Goal: Entertainment & Leisure: Consume media (video, audio)

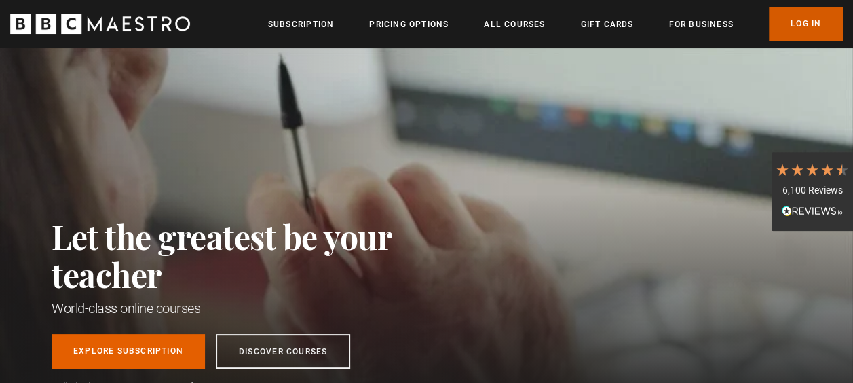
click at [777, 23] on link "Log In" at bounding box center [806, 24] width 74 height 34
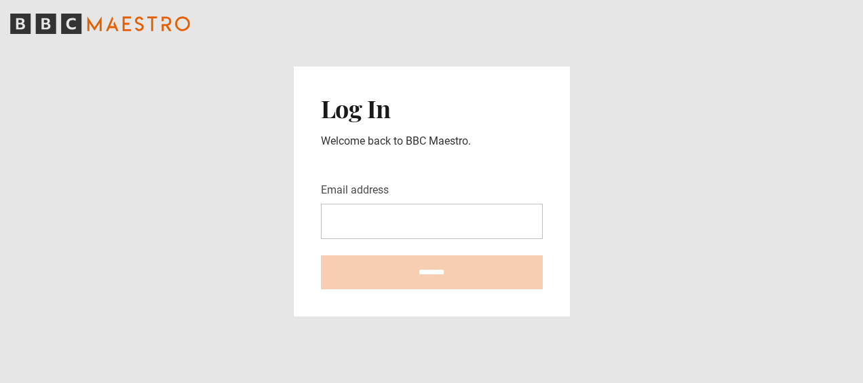
click at [404, 237] on input "Email address" at bounding box center [432, 221] width 222 height 35
type input "**********"
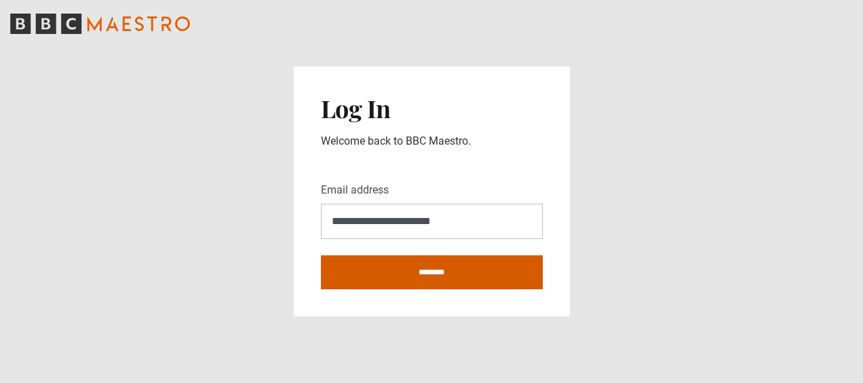
click at [445, 271] on input "********" at bounding box center [432, 272] width 222 height 34
type input "**********"
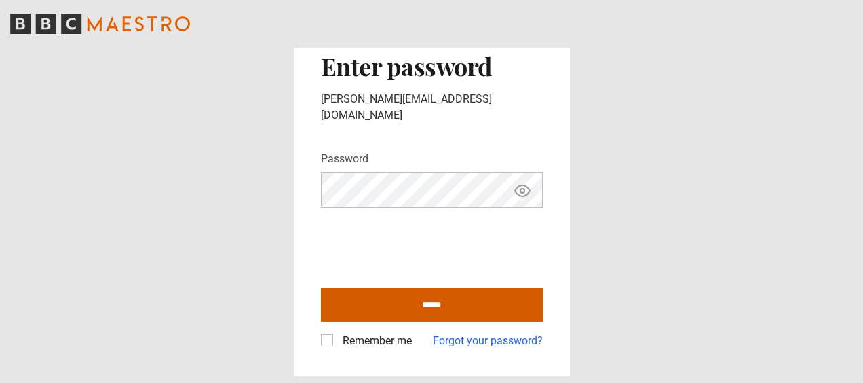
click at [419, 292] on input "******" at bounding box center [432, 305] width 222 height 34
type input "**********"
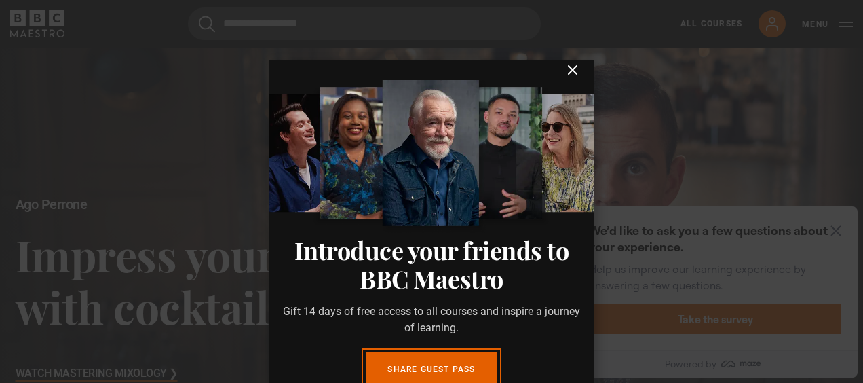
click at [573, 85] on dialog "Introduce your friends to BBC Maestro Gift 14 days of free access to all course…" at bounding box center [432, 223] width 326 height 326
click at [564, 75] on icon "submit" at bounding box center [572, 70] width 16 height 16
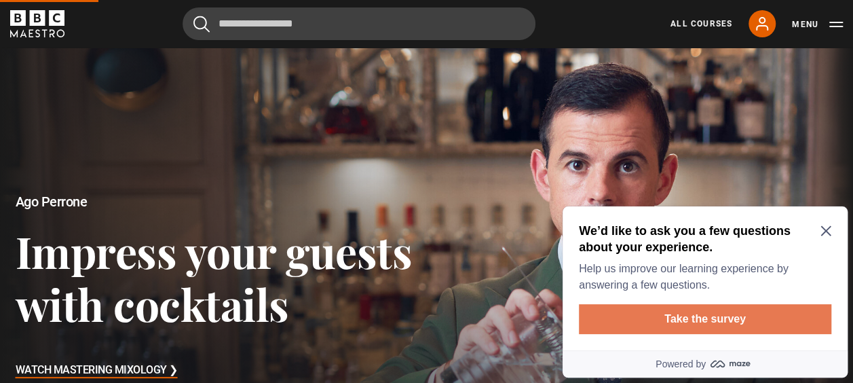
click at [728, 322] on button "Take the survey" at bounding box center [705, 319] width 252 height 30
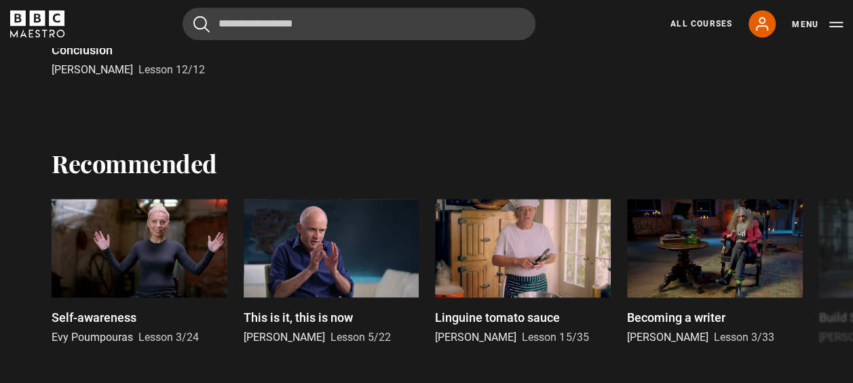
scroll to position [596, 0]
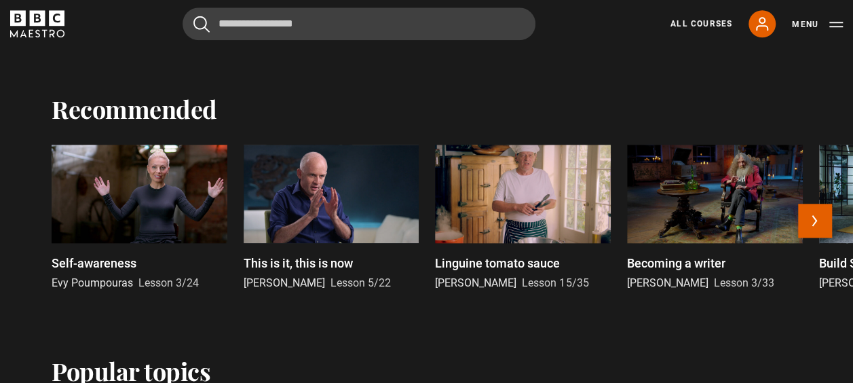
click at [713, 187] on div at bounding box center [715, 194] width 176 height 98
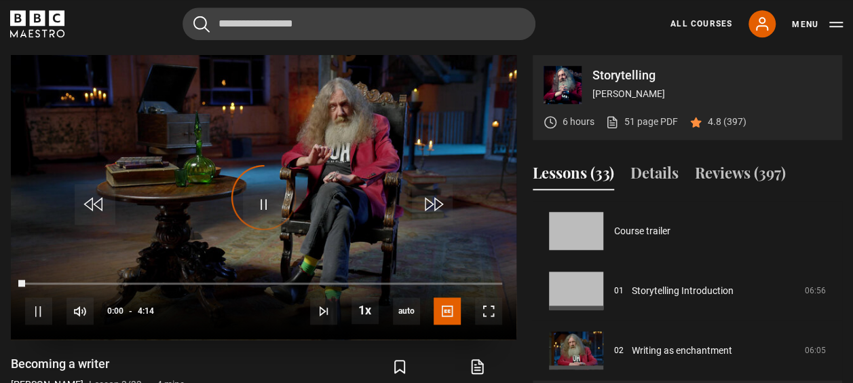
scroll to position [119, 0]
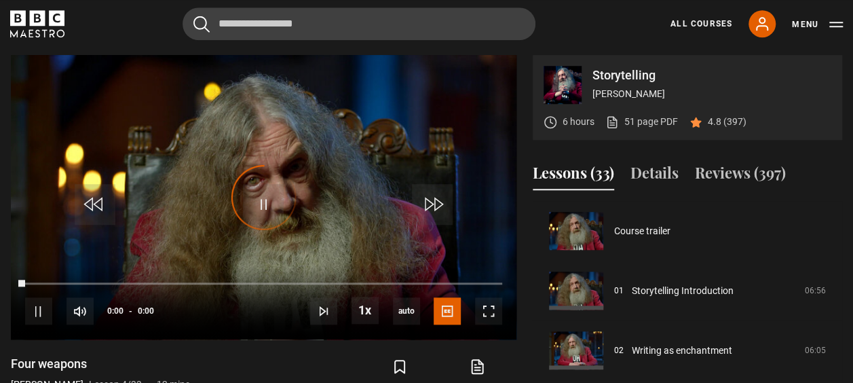
scroll to position [179, 0]
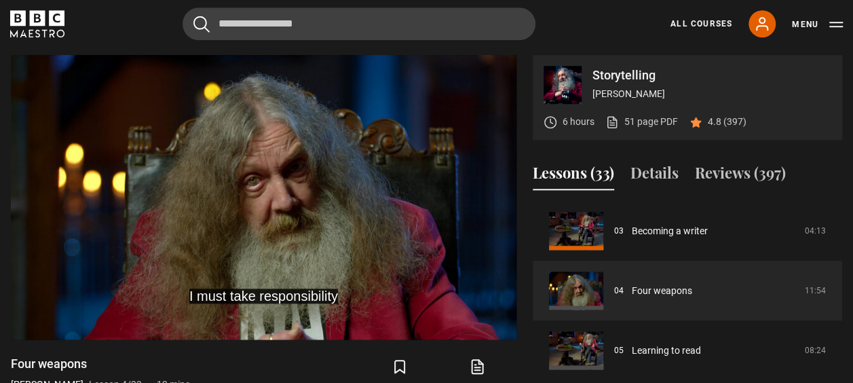
click at [396, 342] on div "I must take responsibility Video Player is loading. Play Lesson Four weapons 10…" at bounding box center [263, 274] width 505 height 439
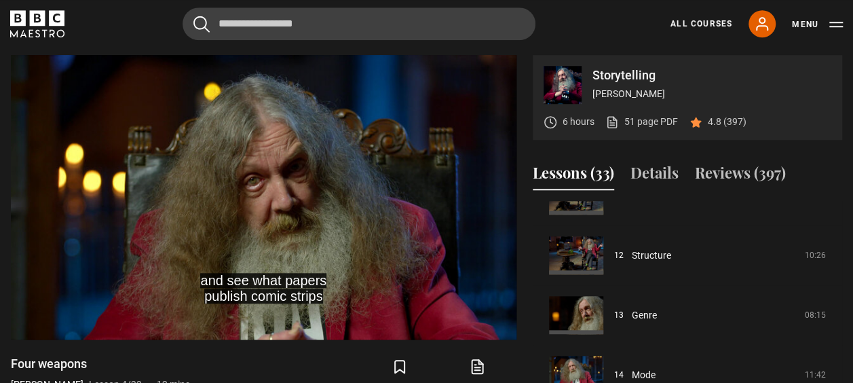
scroll to position [949, 0]
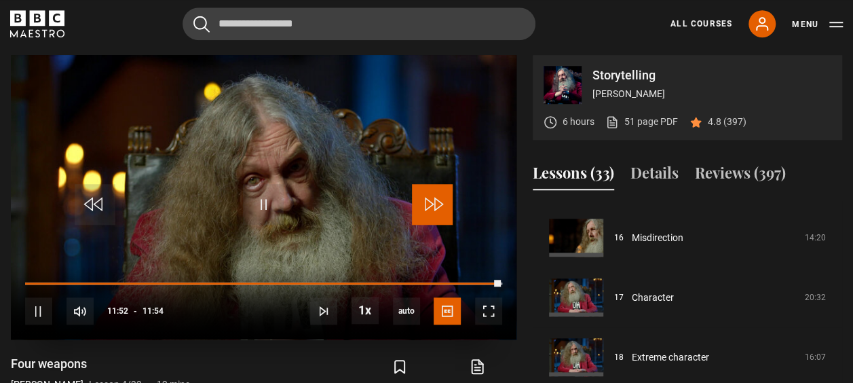
click at [427, 198] on span "Video Player" at bounding box center [432, 204] width 41 height 41
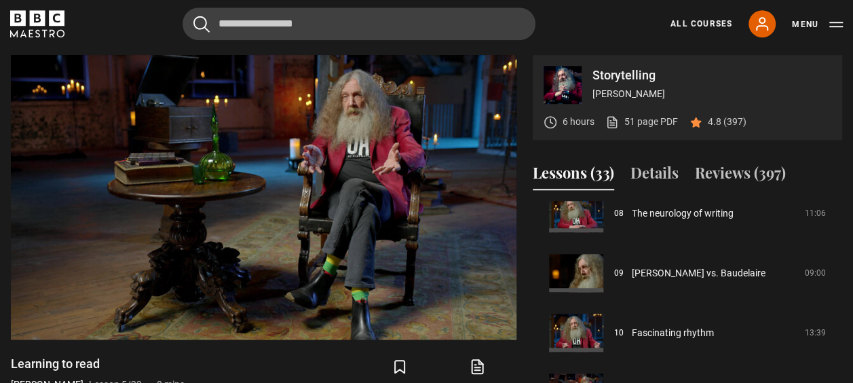
scroll to position [752, 0]
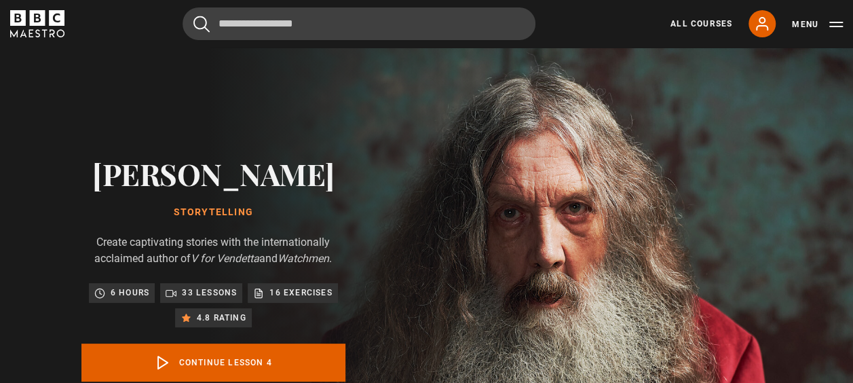
scroll to position [179, 0]
drag, startPoint x: 0, startPoint y: 1, endPoint x: 278, endPoint y: 54, distance: 283.2
click at [278, 54] on div "Alan Moore Storytelling Create captivating stories with the internationally acc…" at bounding box center [213, 296] width 427 height 498
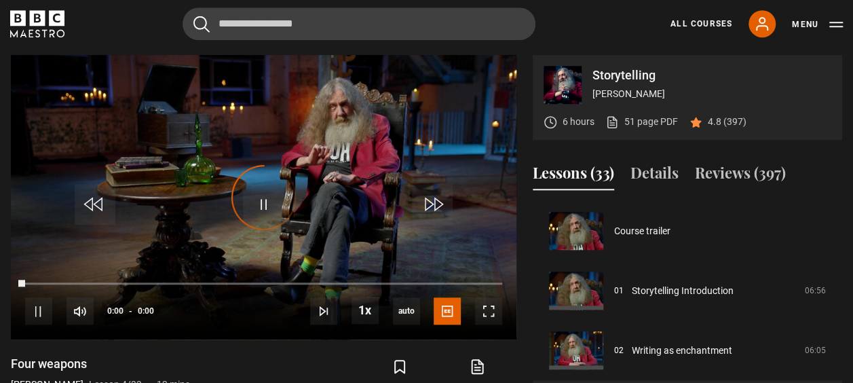
scroll to position [119, 0]
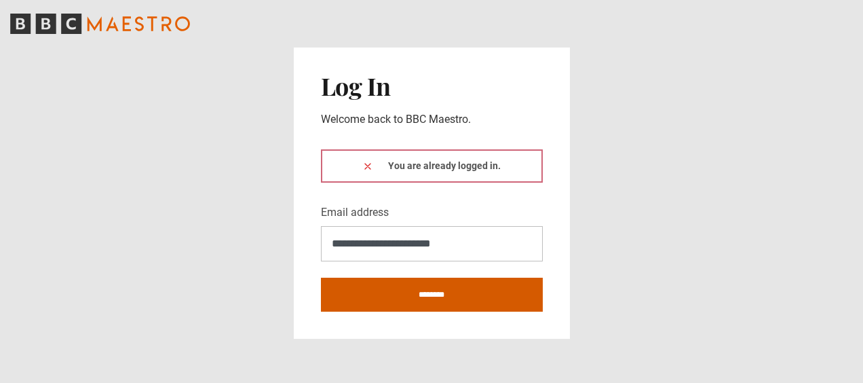
click at [461, 285] on input "********" at bounding box center [432, 294] width 222 height 34
type input "**********"
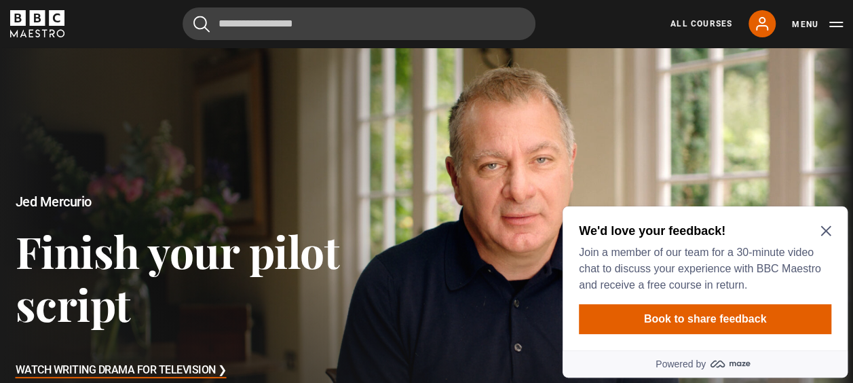
click at [818, 229] on h2 "We'd love your feedback!" at bounding box center [702, 231] width 247 height 16
click at [825, 240] on div "We'd love your feedback! Join a member of our team for a 30-minute video chat t…" at bounding box center [702, 258] width 247 height 71
click at [828, 225] on icon "Close Maze Prompt" at bounding box center [825, 230] width 11 height 11
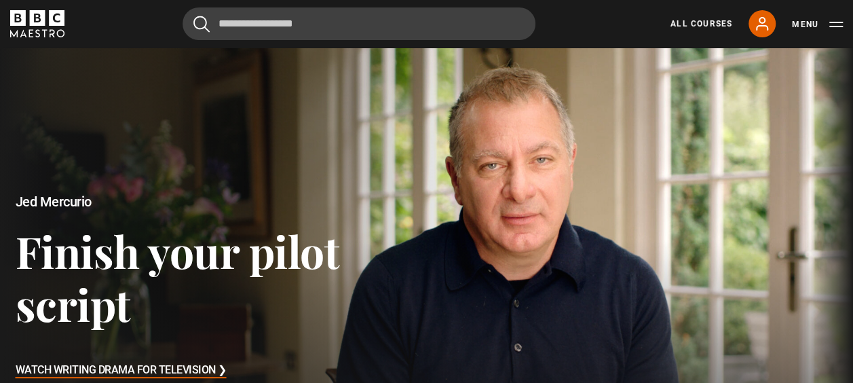
click at [697, 13] on div "All Courses My Account Search Menu" at bounding box center [748, 23] width 189 height 27
click at [697, 24] on link "All Courses" at bounding box center [701, 24] width 62 height 12
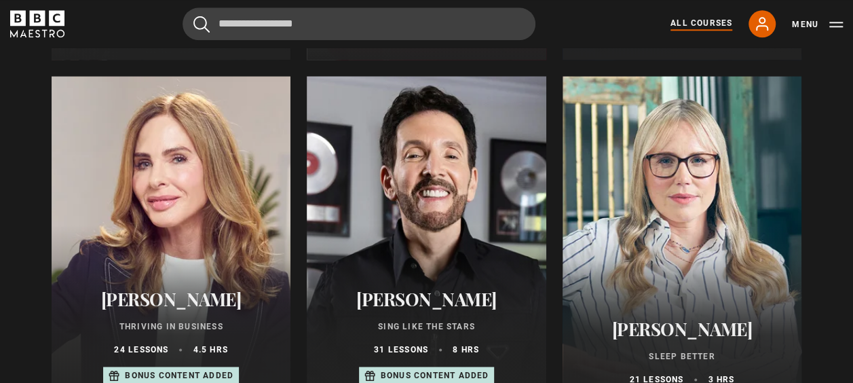
scroll to position [841, 0]
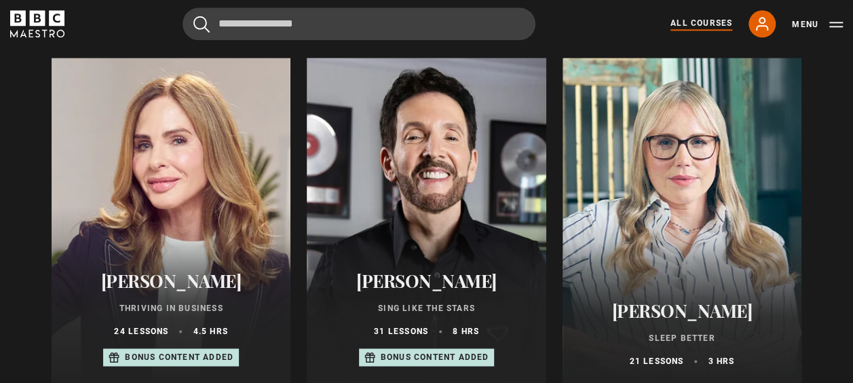
click at [464, 308] on p "Sing Like the Stars" at bounding box center [426, 308] width 206 height 12
click at [464, 327] on div "[PERSON_NAME] Sing Like the Stars 31 lessons 8 hrs Bonus content added" at bounding box center [426, 319] width 239 height 130
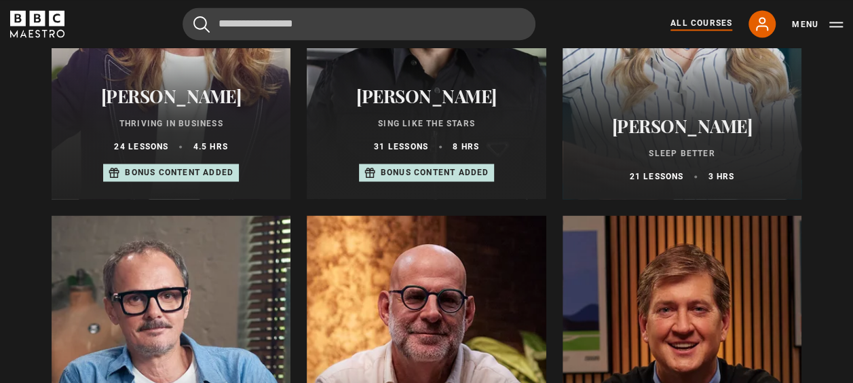
scroll to position [1032, 0]
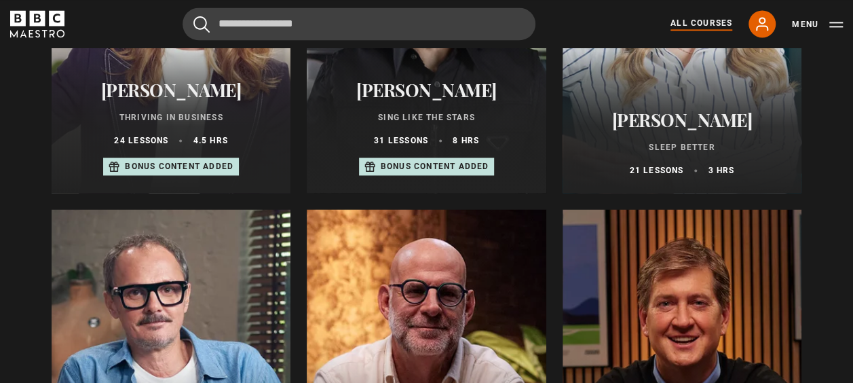
click at [427, 167] on p "Bonus content added" at bounding box center [435, 166] width 109 height 12
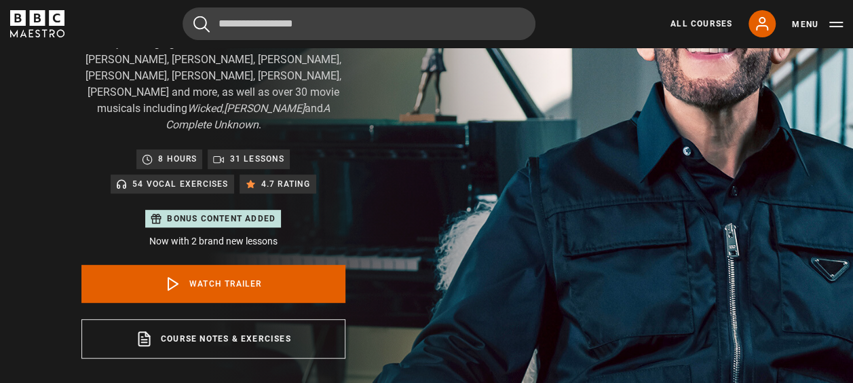
scroll to position [253, 0]
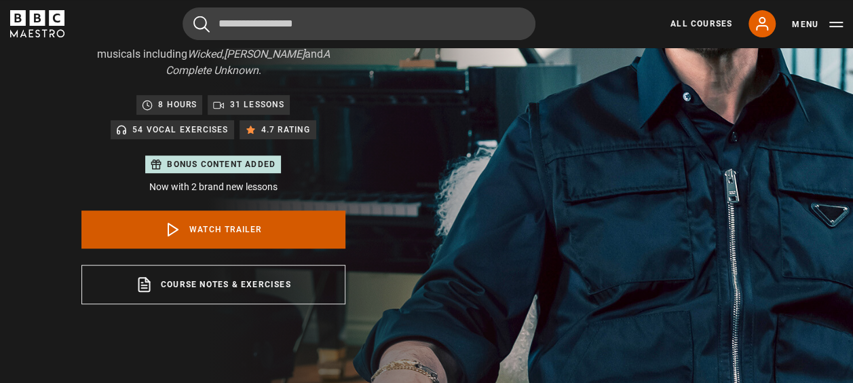
click at [180, 221] on icon at bounding box center [173, 229] width 16 height 16
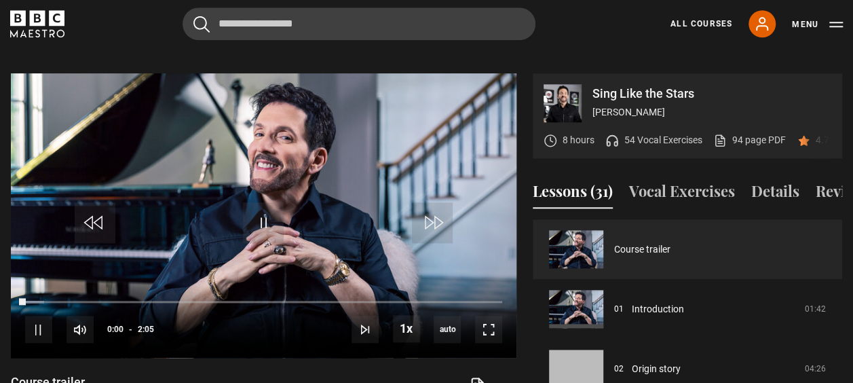
scroll to position [649, 0]
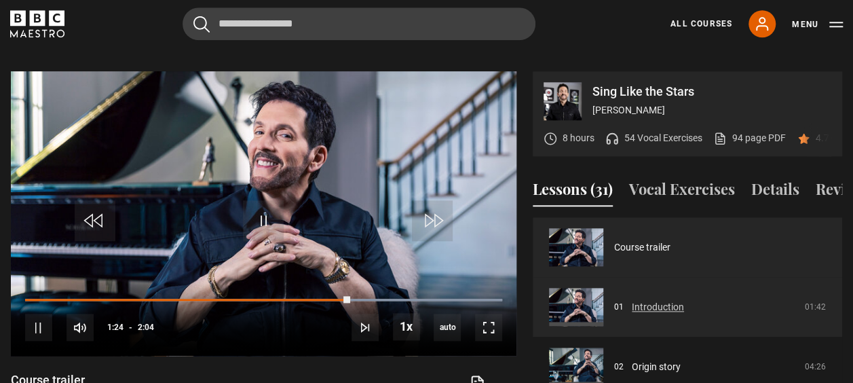
click at [647, 313] on link "Introduction" at bounding box center [658, 307] width 52 height 14
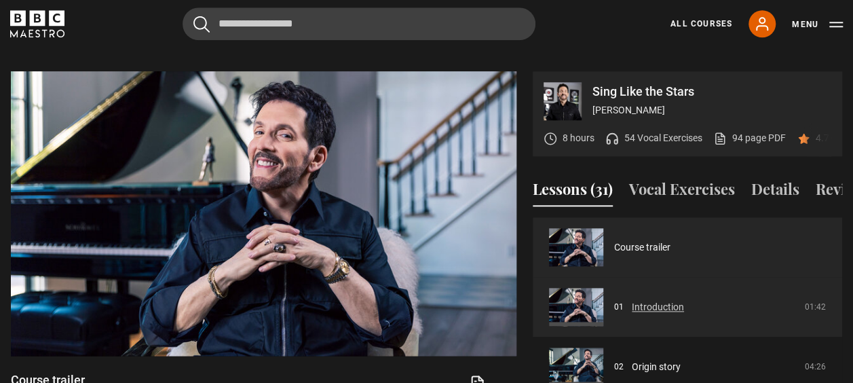
click at [647, 313] on link "Introduction" at bounding box center [658, 307] width 52 height 14
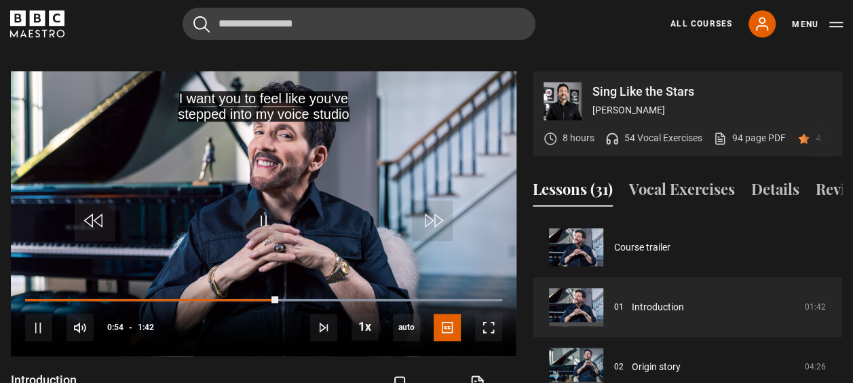
click at [843, 370] on div "Sing Like the Stars [PERSON_NAME] 8 hours 54 Vocal Exercises 94 page PDF (opens…" at bounding box center [426, 290] width 853 height 439
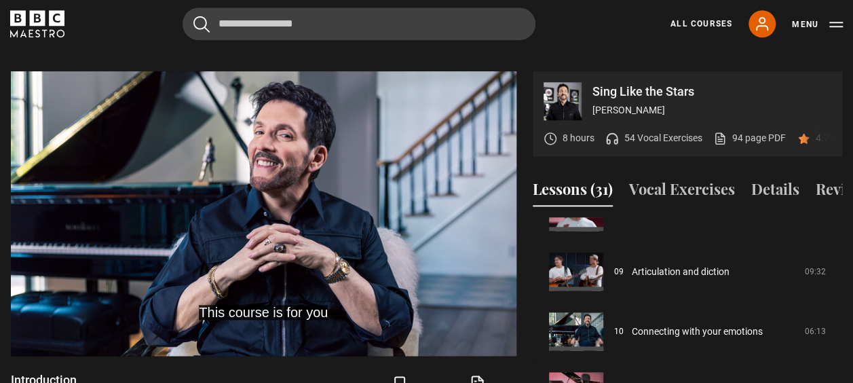
scroll to position [769, 0]
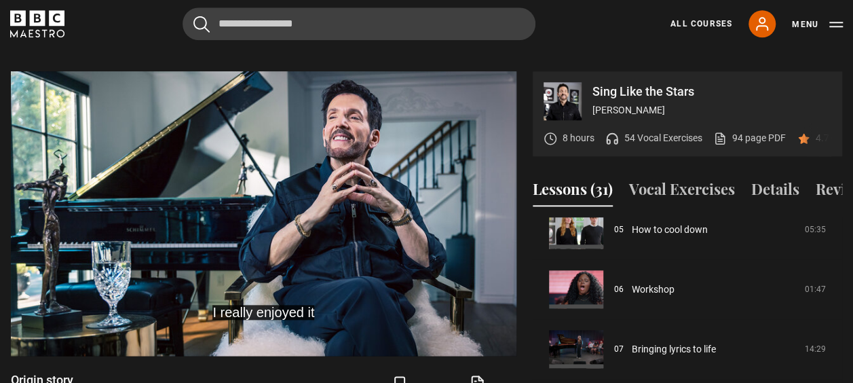
scroll to position [60, 0]
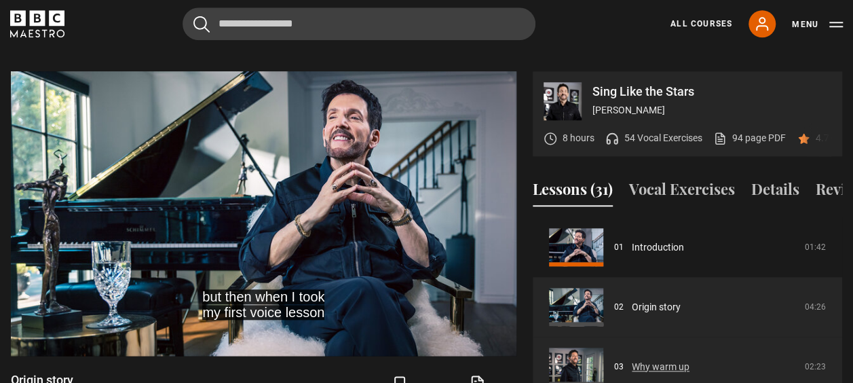
click at [689, 363] on link "Why warm up" at bounding box center [661, 367] width 58 height 14
click at [683, 369] on link "Why warm up" at bounding box center [661, 367] width 58 height 14
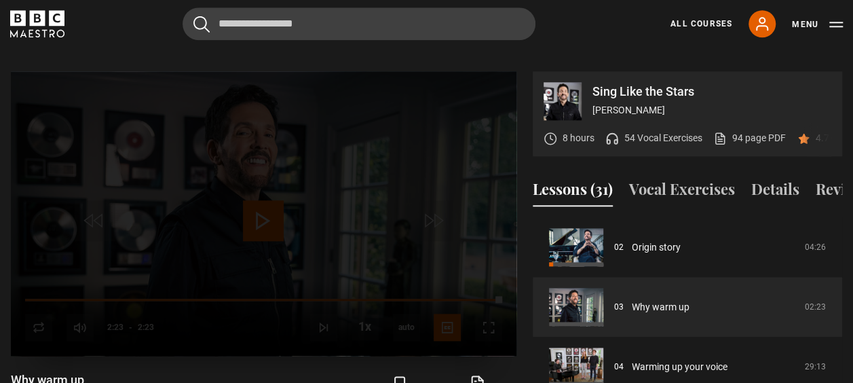
click at [428, 194] on div "Lesson Completed Up next Warming up your voice Cancel Do you want to save this …" at bounding box center [263, 213] width 505 height 284
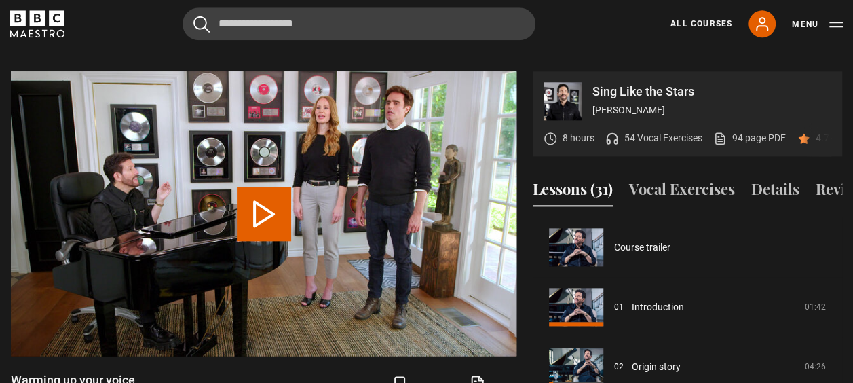
scroll to position [179, 0]
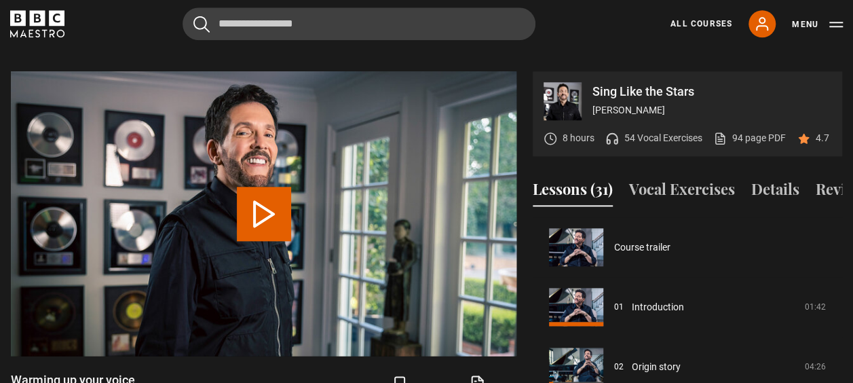
scroll to position [119, 0]
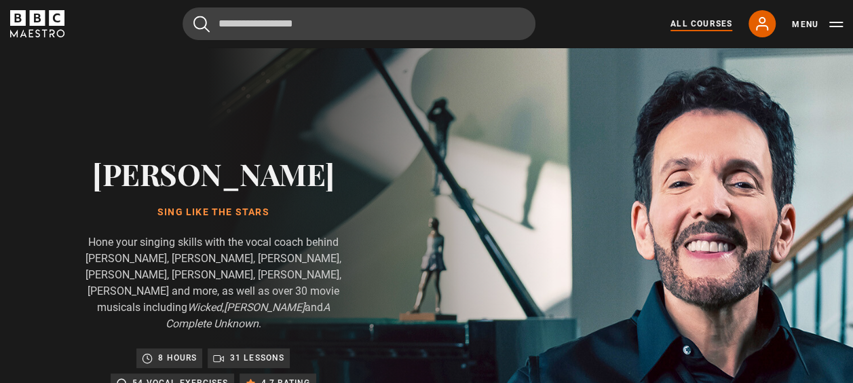
click at [708, 26] on link "All Courses" at bounding box center [701, 24] width 62 height 12
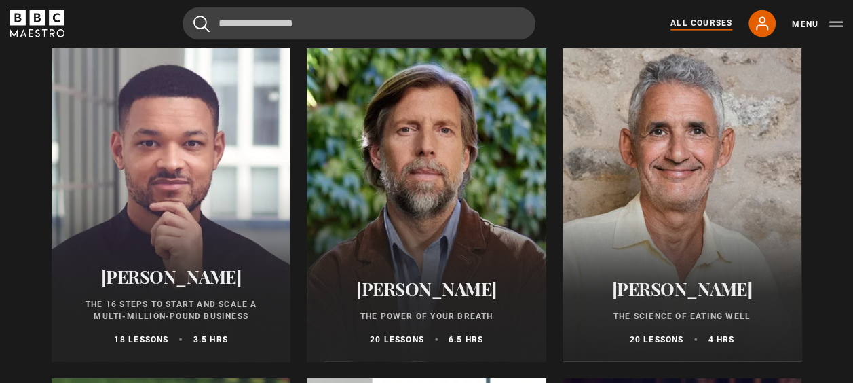
scroll to position [1212, 0]
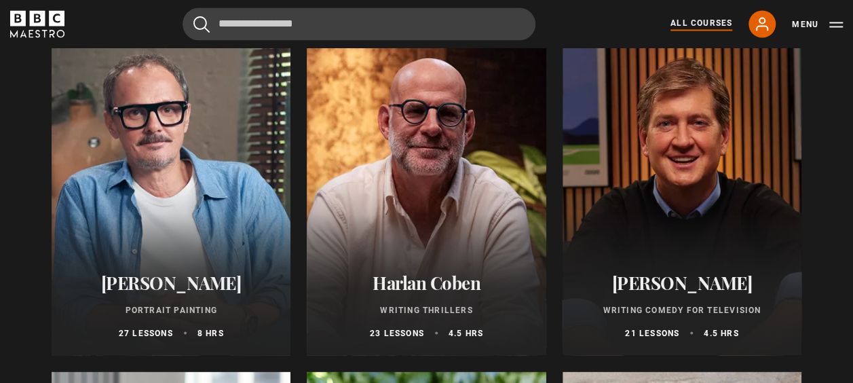
click at [685, 282] on h2 "[PERSON_NAME]" at bounding box center [682, 281] width 206 height 21
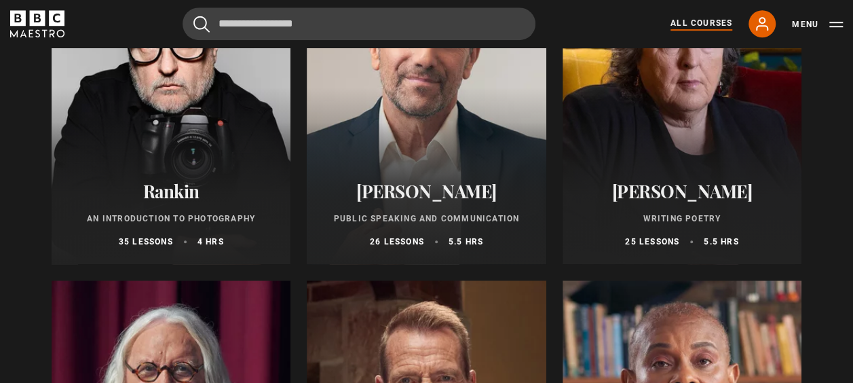
scroll to position [3347, 0]
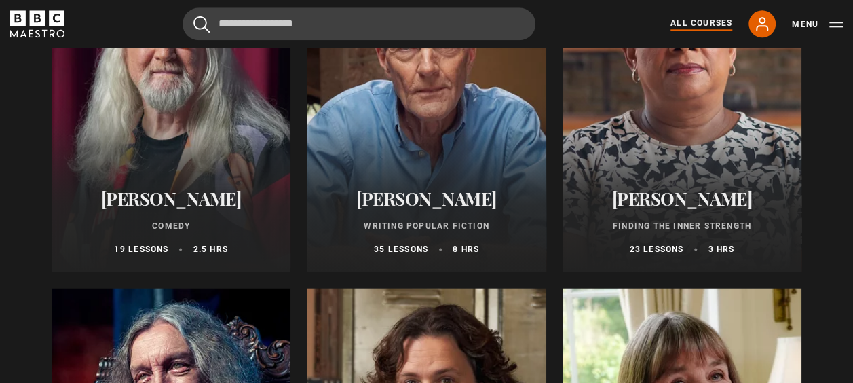
click at [159, 209] on h2 "[PERSON_NAME]" at bounding box center [171, 198] width 206 height 21
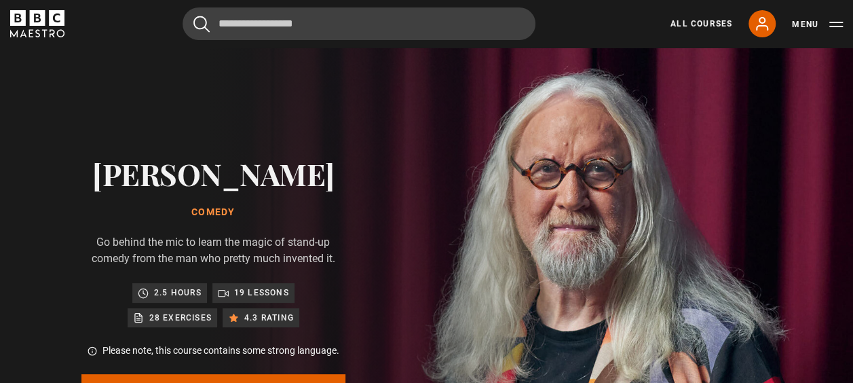
scroll to position [334, 0]
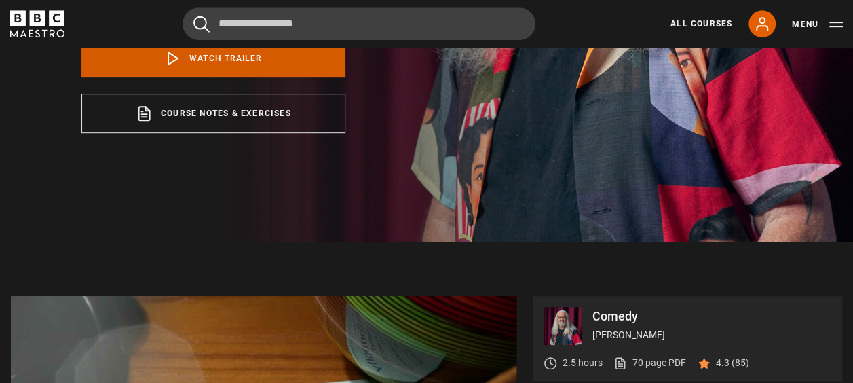
click at [219, 54] on link "Watch Trailer" at bounding box center [213, 58] width 264 height 38
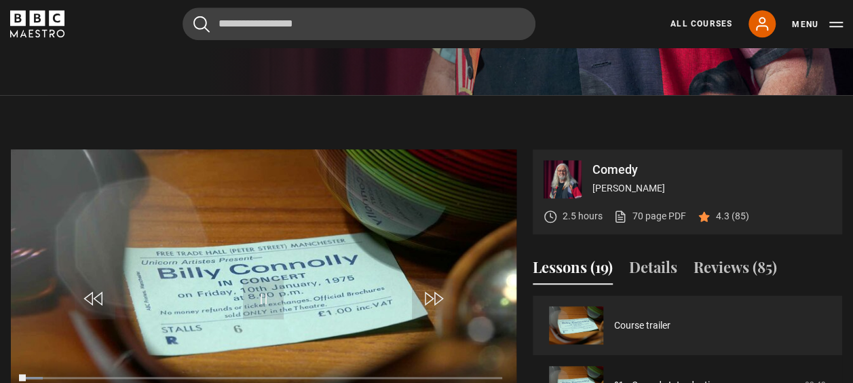
scroll to position [575, 0]
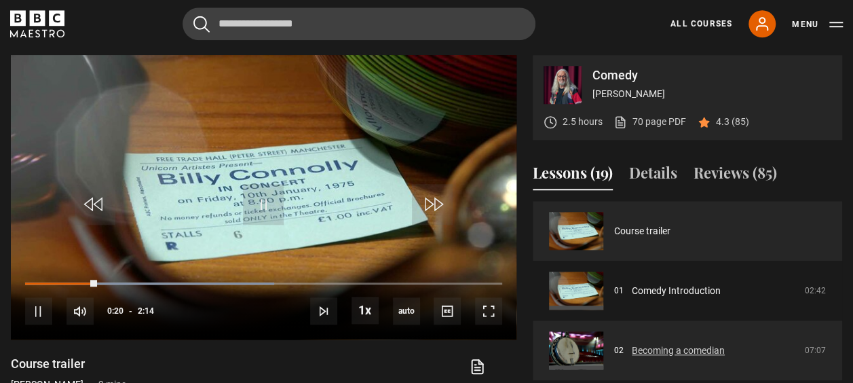
click at [673, 345] on link "Becoming a comedian" at bounding box center [678, 350] width 93 height 14
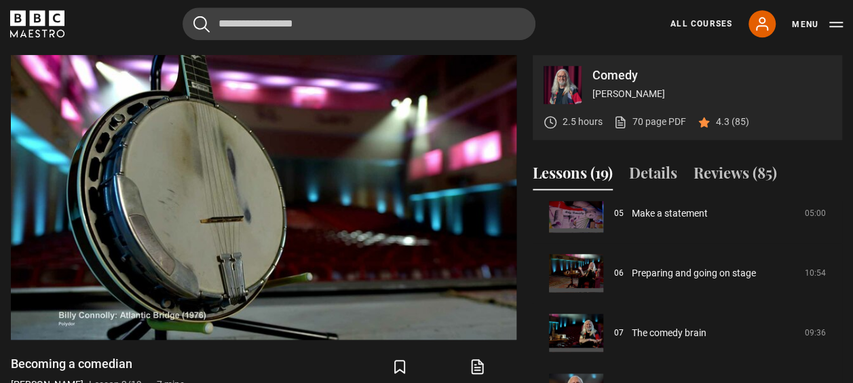
scroll to position [573, 0]
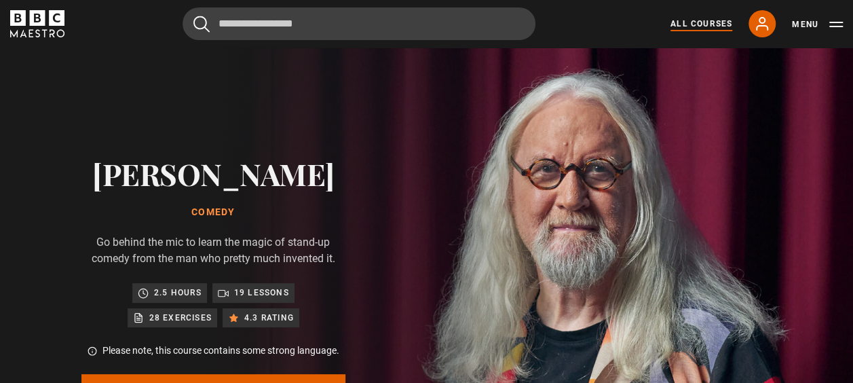
click at [703, 26] on link "All Courses" at bounding box center [701, 24] width 62 height 12
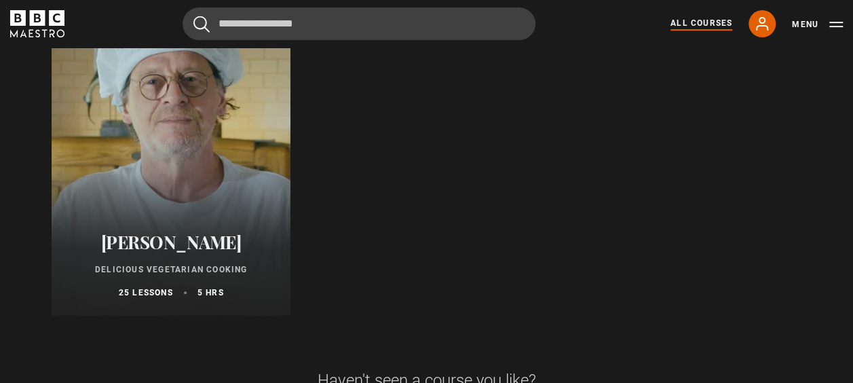
scroll to position [5690, 0]
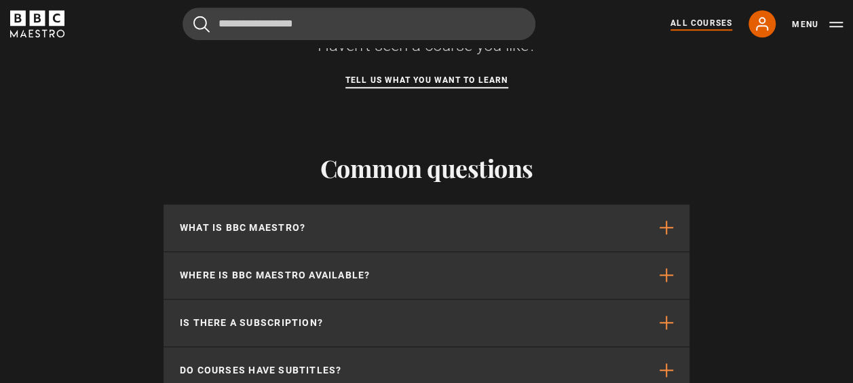
click at [484, 82] on link "Tell us what you want to learn" at bounding box center [426, 80] width 163 height 15
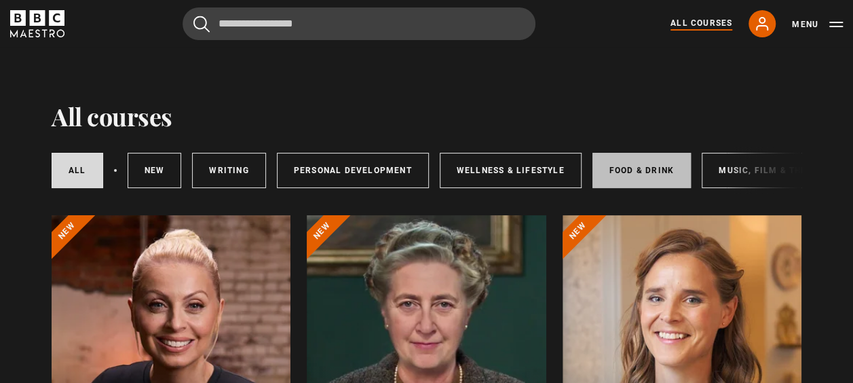
click at [643, 164] on link "Food & Drink" at bounding box center [641, 170] width 98 height 35
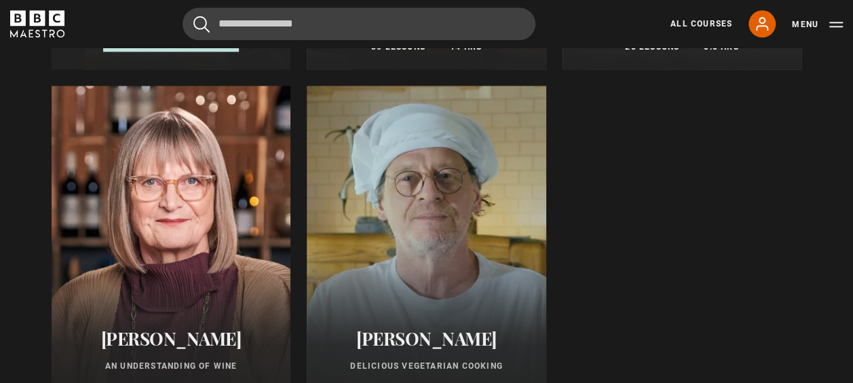
scroll to position [479, 0]
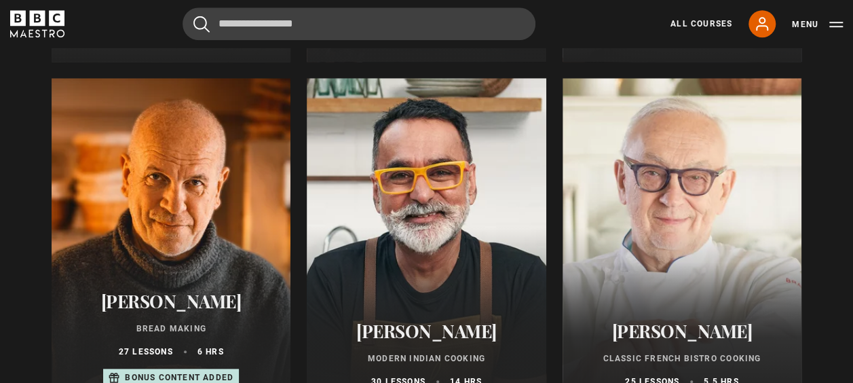
click at [444, 285] on div at bounding box center [426, 241] width 239 height 326
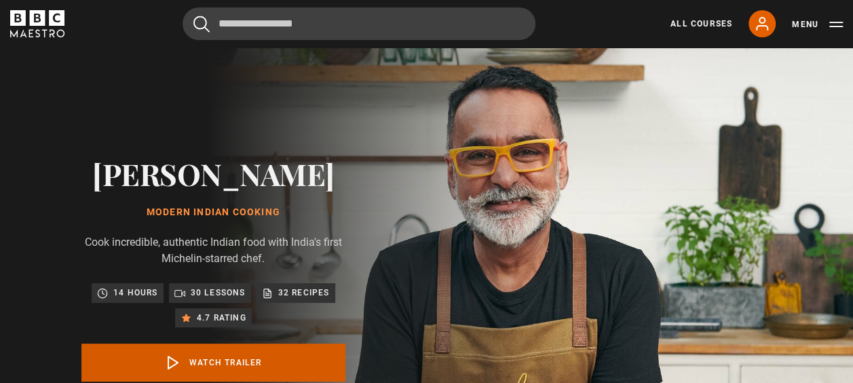
click at [189, 357] on link "Watch Trailer" at bounding box center [213, 362] width 264 height 38
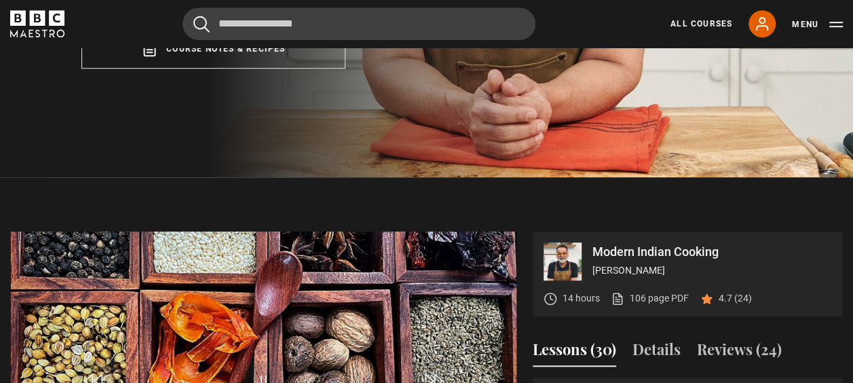
scroll to position [522, 0]
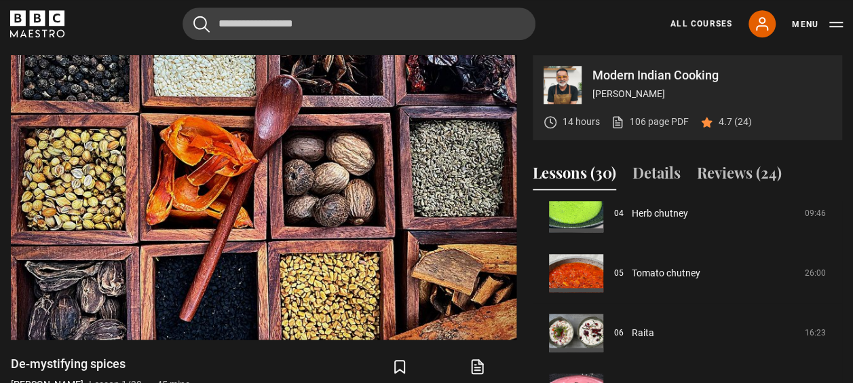
scroll to position [513, 0]
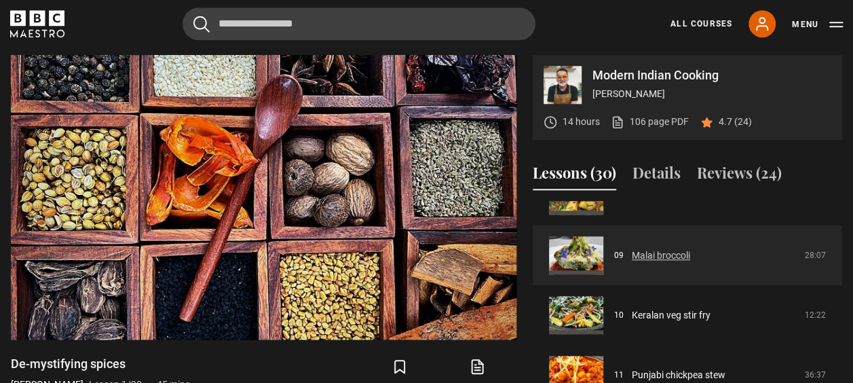
click at [647, 248] on link "Malai broccoli" at bounding box center [661, 255] width 58 height 14
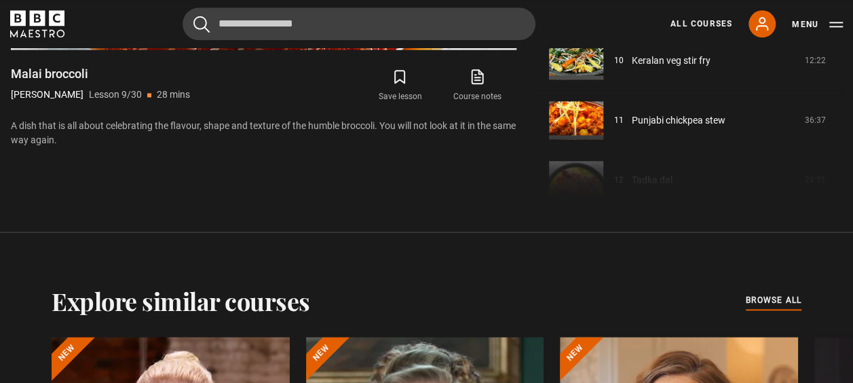
scroll to position [499, 0]
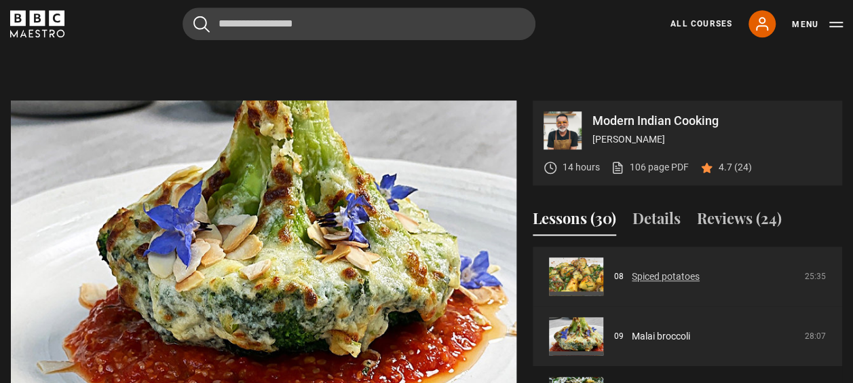
click at [632, 278] on link "Spiced potatoes" at bounding box center [666, 276] width 68 height 14
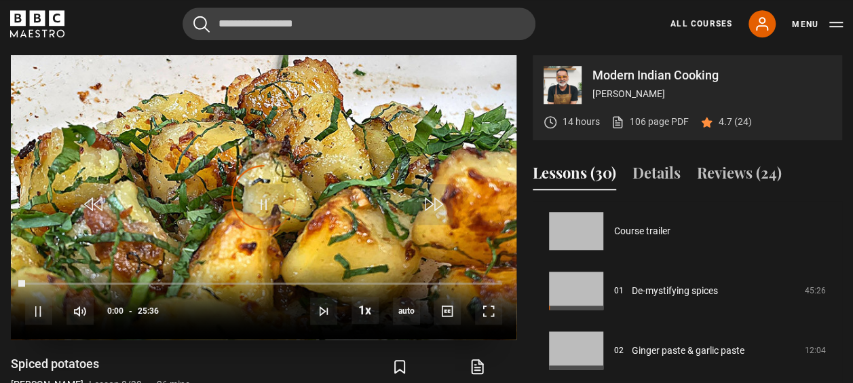
scroll to position [418, 0]
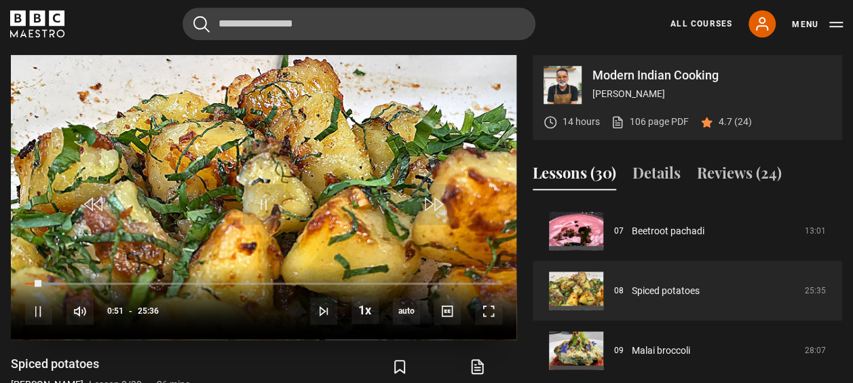
click at [157, 137] on video "Video Player" at bounding box center [263, 197] width 505 height 284
click at [253, 185] on span "Video Player" at bounding box center [263, 204] width 41 height 41
click at [61, 279] on div "10s Skip Back 10 seconds Pause 10s Skip Forward 10 seconds Loaded : 9.44% 16:29…" at bounding box center [263, 302] width 505 height 75
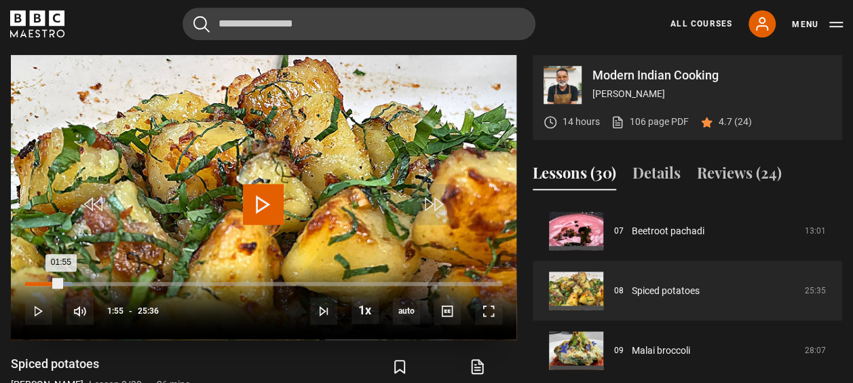
click at [60, 282] on div "Loaded : 9.77% 01:55 01:55" at bounding box center [263, 284] width 477 height 4
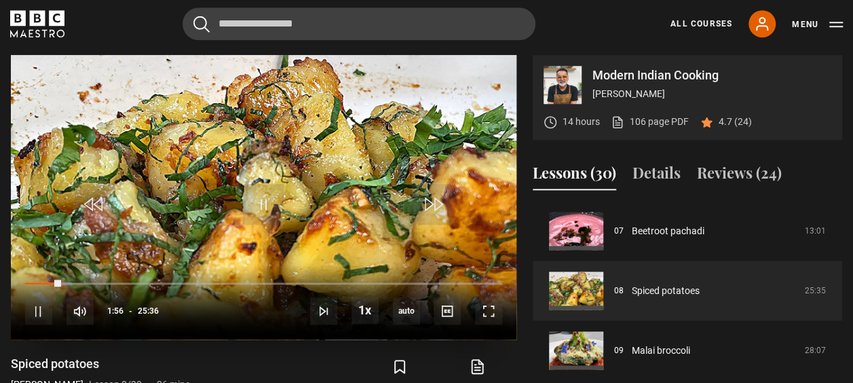
click at [91, 275] on div "10s Skip Back 10 seconds Pause 10s Skip Forward 10 seconds Loaded : 9.77% 02:35…" at bounding box center [263, 302] width 505 height 75
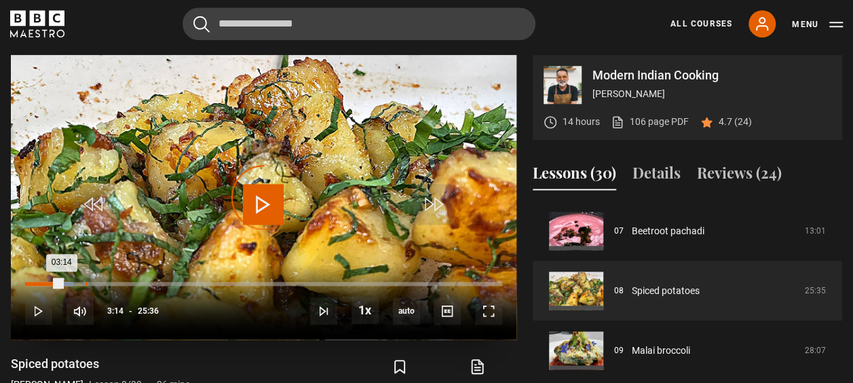
click at [85, 284] on div "03:14" at bounding box center [86, 284] width 2 height 4
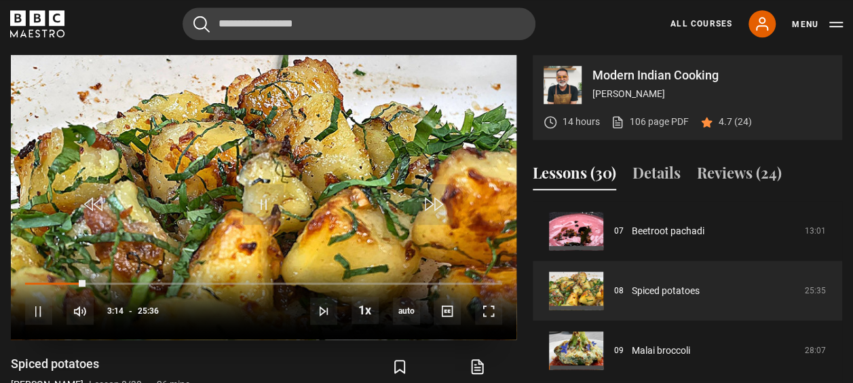
click at [122, 278] on div "10s Skip Back 10 seconds Pause 10s Skip Forward 10 seconds Loaded : 0.00% 03:18…" at bounding box center [263, 302] width 505 height 75
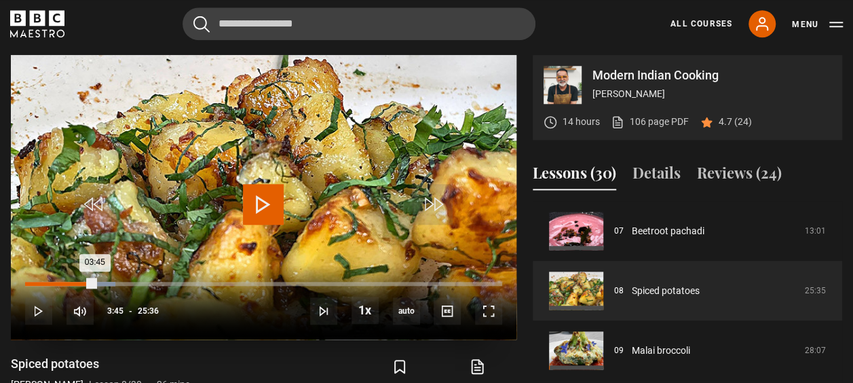
click at [95, 282] on div "03:45" at bounding box center [60, 284] width 70 height 4
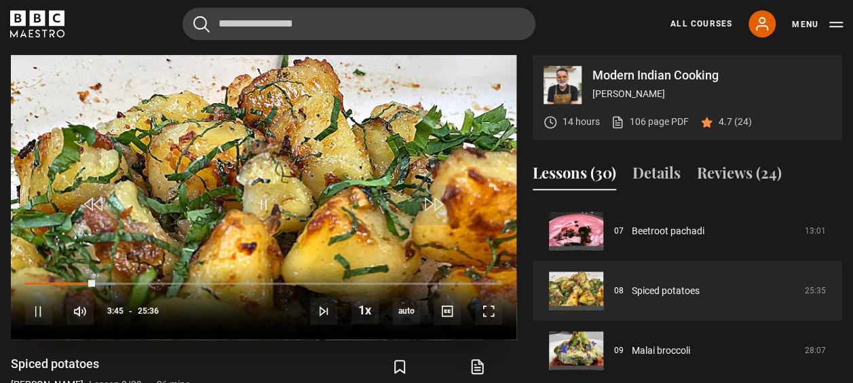
click at [115, 274] on div "10s Skip Back 10 seconds Pause 10s Skip Forward 10 seconds Loaded : 18.88% 03:4…" at bounding box center [263, 302] width 505 height 75
click at [115, 285] on div "10s Skip Back 10 seconds Pause 10s Skip Forward 10 seconds Loaded : 18.88% 04:5…" at bounding box center [263, 302] width 505 height 75
click at [121, 278] on div "10s Skip Back 10 seconds Pause 10s Skip Forward 10 seconds Loaded : 18.88% 04:5…" at bounding box center [263, 302] width 505 height 75
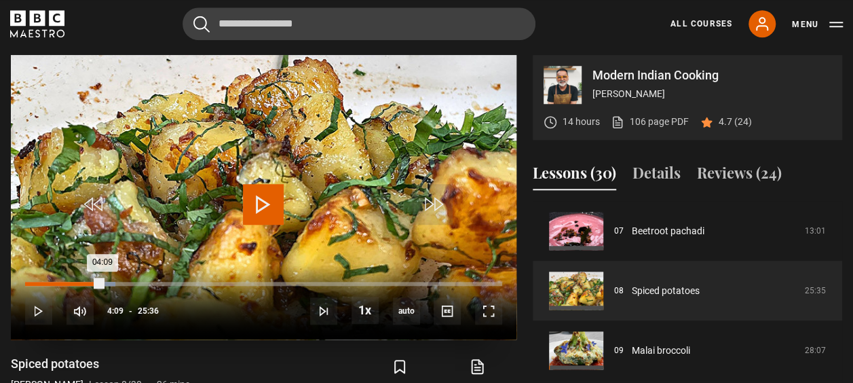
click at [102, 284] on div "Loaded : 18.88% 04:09 04:09" at bounding box center [263, 284] width 477 height 4
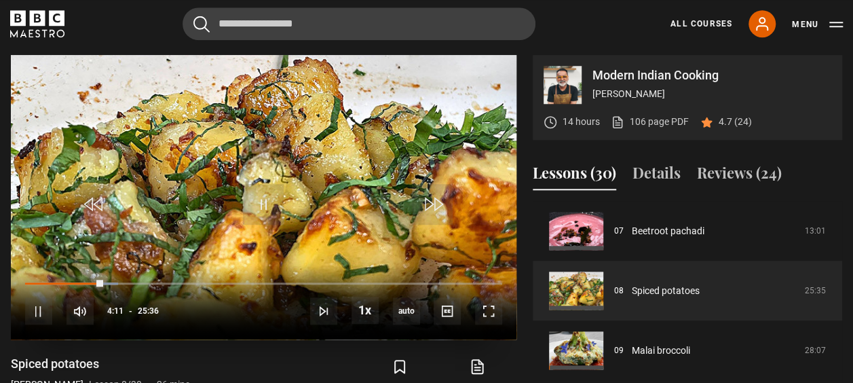
click at [114, 275] on div "10s Skip Back 10 seconds Pause 10s Skip Forward 10 seconds Loaded : 19.53% 04:3…" at bounding box center [263, 302] width 505 height 75
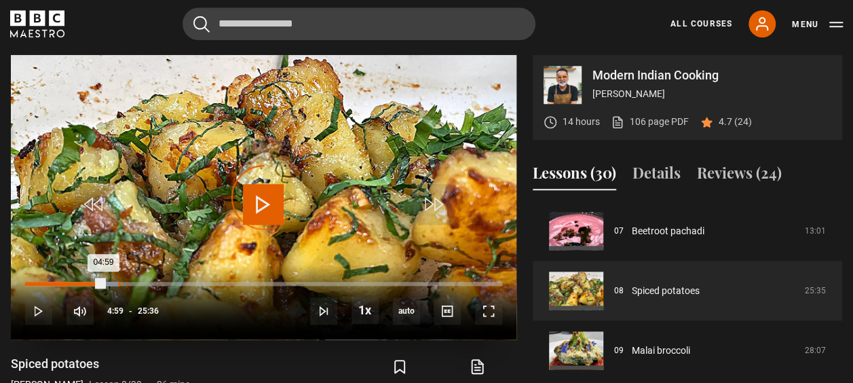
click at [117, 282] on div "Loaded : 19.86% 04:59 04:59" at bounding box center [263, 284] width 477 height 4
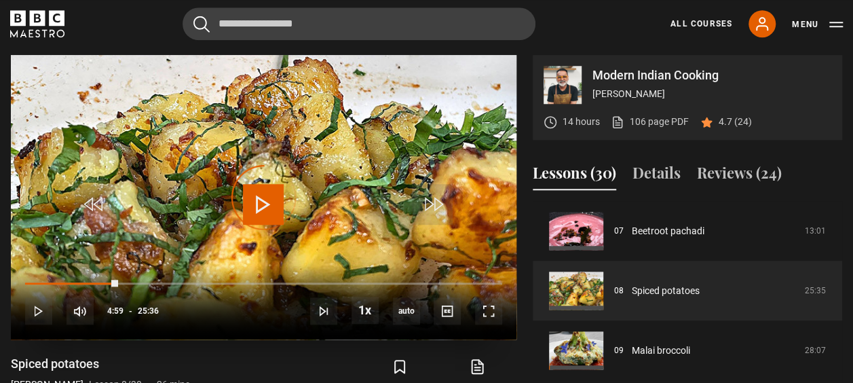
drag, startPoint x: 117, startPoint y: 281, endPoint x: 277, endPoint y: 274, distance: 159.6
click at [277, 274] on div "10s Skip Back 10 seconds Play 10s Skip Forward 10 seconds Loaded : 0.00% 05:14 …" at bounding box center [263, 302] width 505 height 75
click at [277, 274] on div "10s Skip Back 10 seconds Pause 10s Skip Forward 10 seconds Loaded : 0.00% 05:14…" at bounding box center [263, 302] width 505 height 75
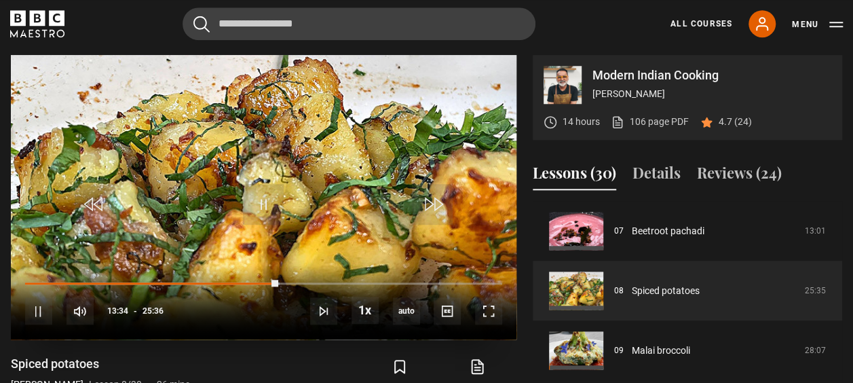
click at [281, 275] on div "10s Skip Back 10 seconds Pause 10s Skip Forward 10 seconds Loaded : 53.39% 13:3…" at bounding box center [263, 302] width 505 height 75
click at [360, 277] on div "10s Skip Back 10 seconds Pause 10s Skip Forward 10 seconds Loaded : 53.71% 13:3…" at bounding box center [263, 302] width 505 height 75
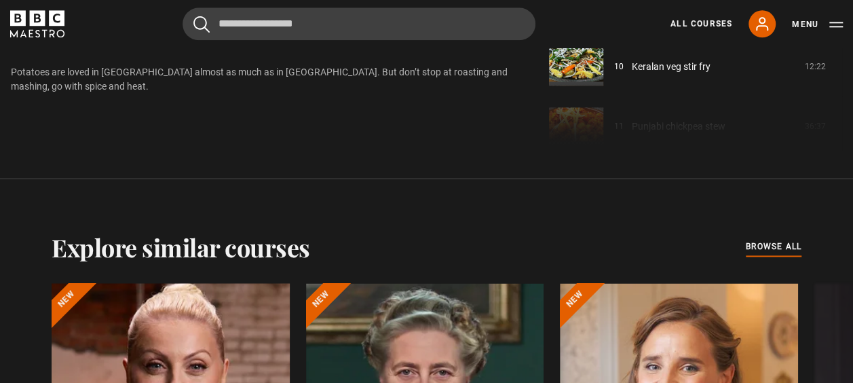
scroll to position [925, 0]
